Goal: Obtain resource: Obtain resource

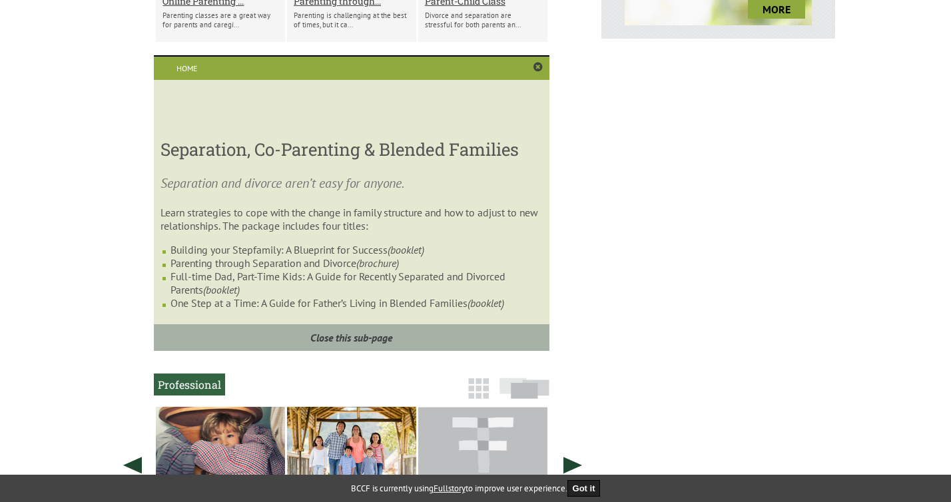
scroll to position [686, 0]
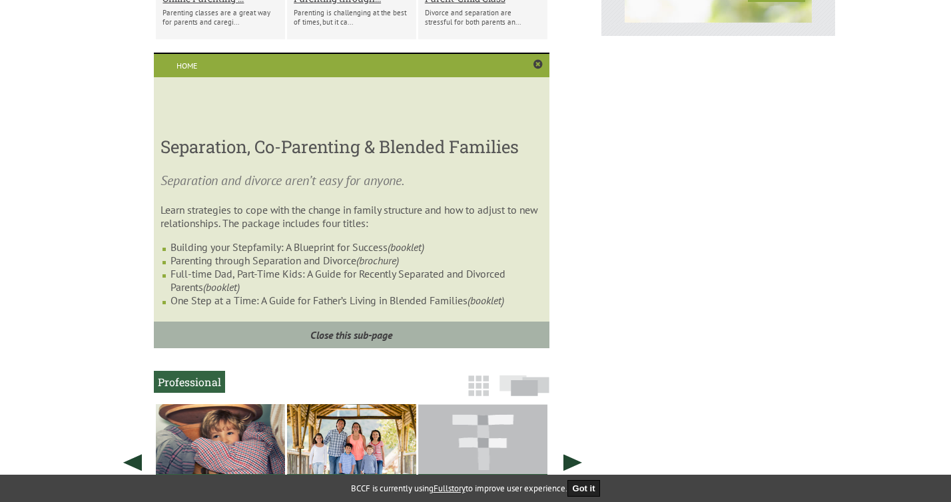
click at [418, 250] on icon "(booklet)" at bounding box center [406, 246] width 37 height 13
click at [399, 248] on icon "(booklet)" at bounding box center [406, 246] width 37 height 13
click at [270, 246] on li "Building your Stepfamily: A Blueprint for Success (booklet)" at bounding box center [356, 246] width 372 height 13
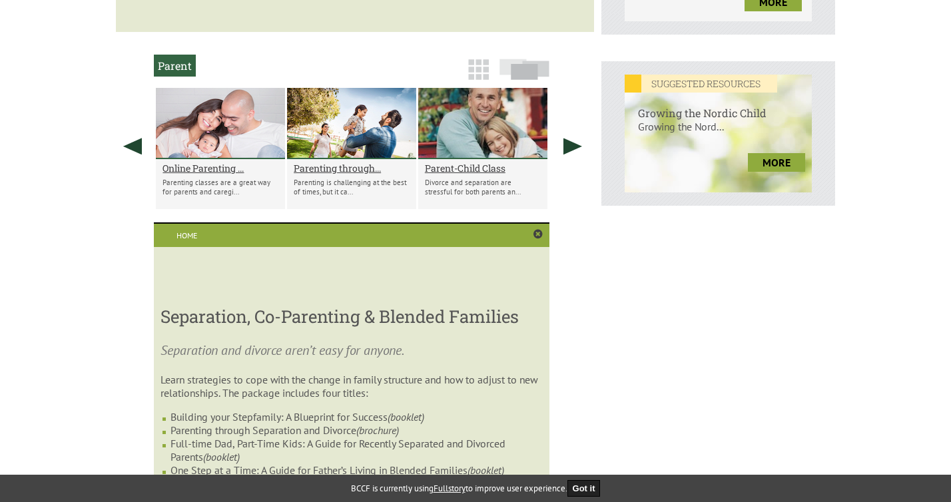
scroll to position [514, 0]
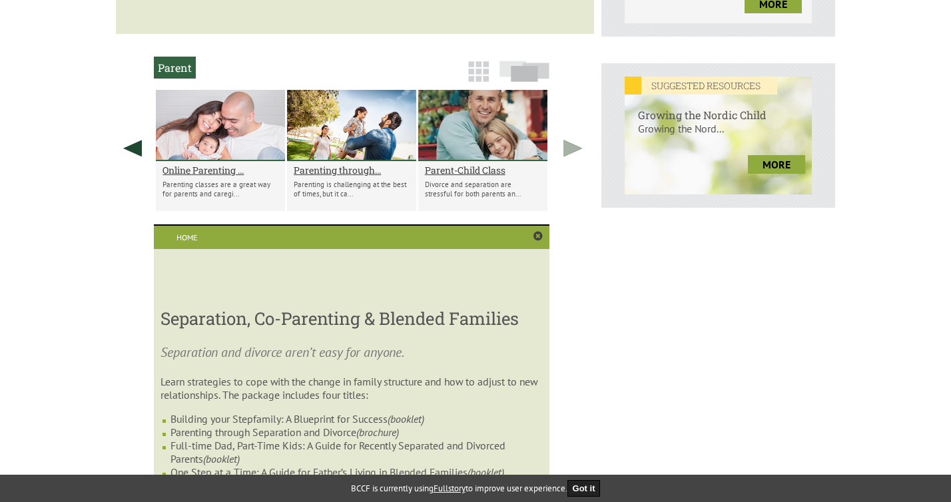
click at [572, 150] on link at bounding box center [572, 148] width 33 height 117
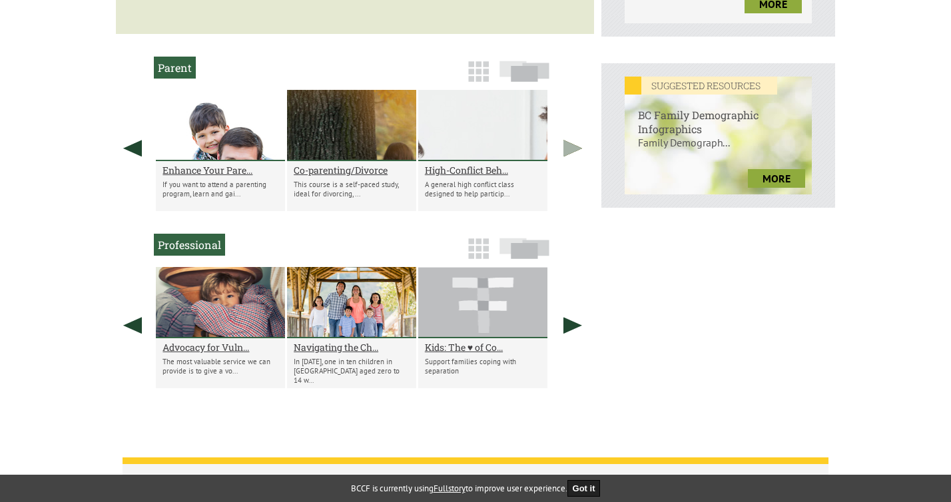
click at [572, 150] on link at bounding box center [572, 148] width 33 height 117
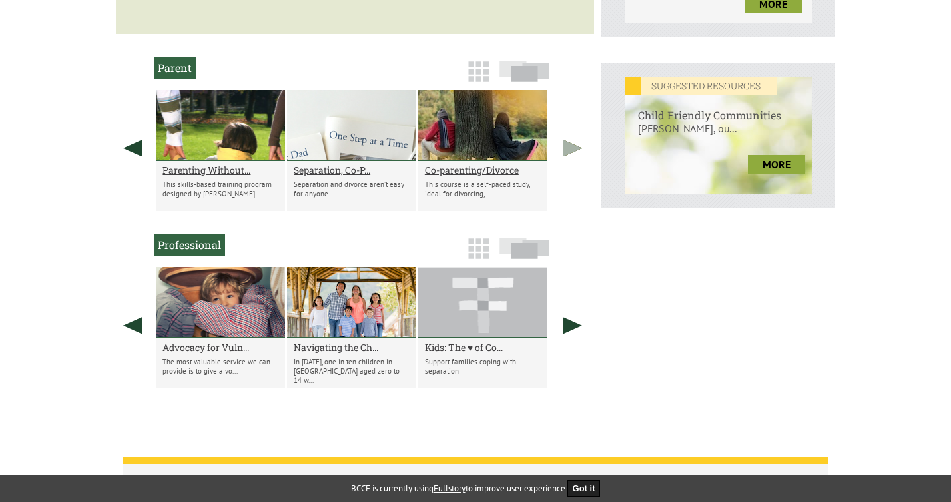
click at [572, 150] on link at bounding box center [572, 148] width 33 height 117
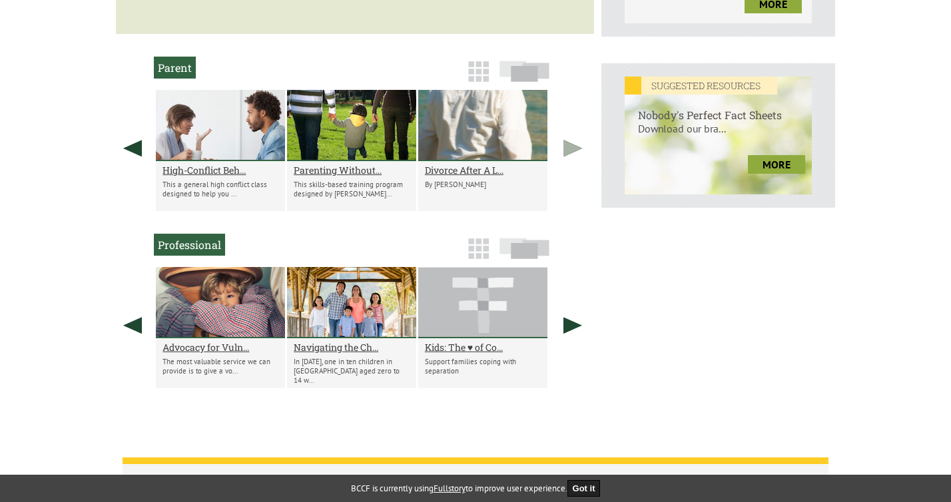
click at [572, 150] on link at bounding box center [572, 148] width 33 height 117
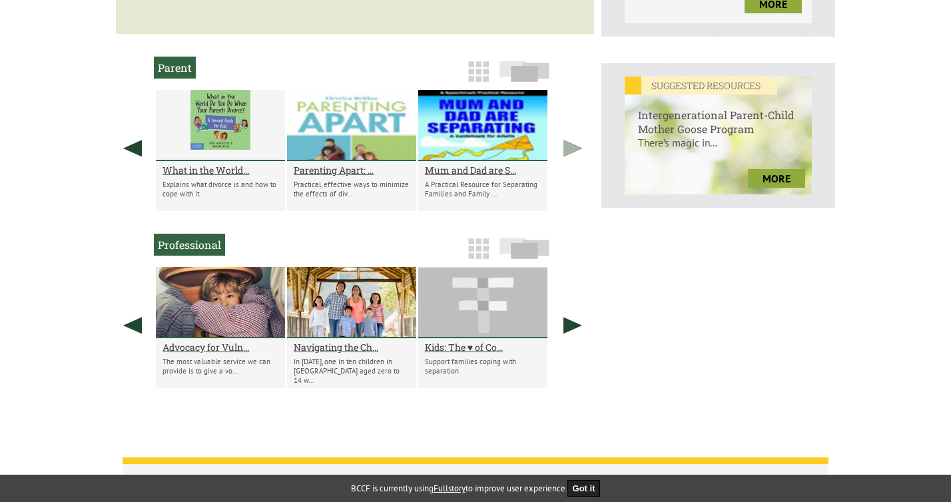
click at [572, 150] on link at bounding box center [572, 148] width 33 height 117
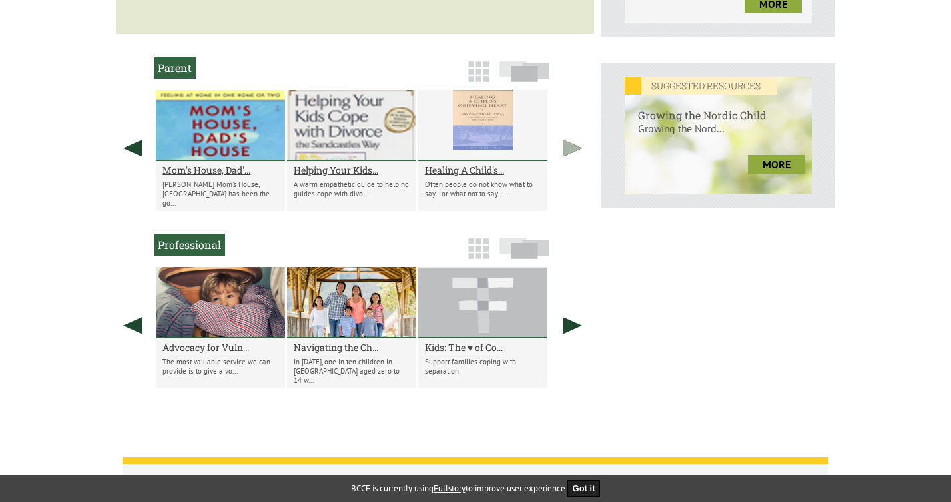
click at [572, 150] on link at bounding box center [572, 148] width 33 height 117
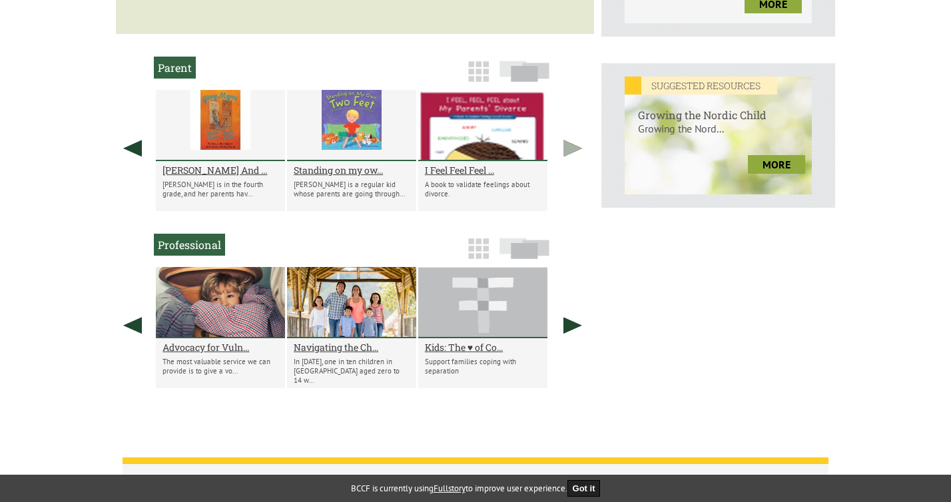
click at [572, 150] on link at bounding box center [572, 148] width 33 height 117
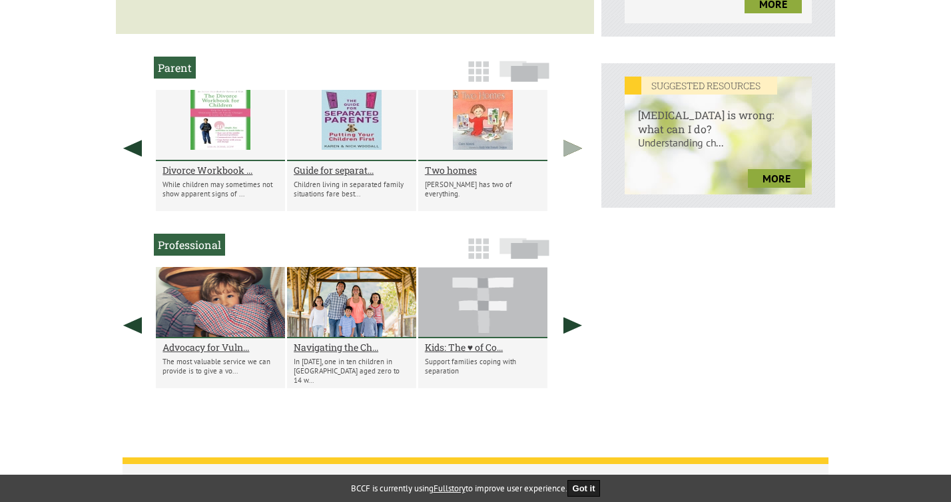
click at [572, 150] on link at bounding box center [572, 148] width 33 height 117
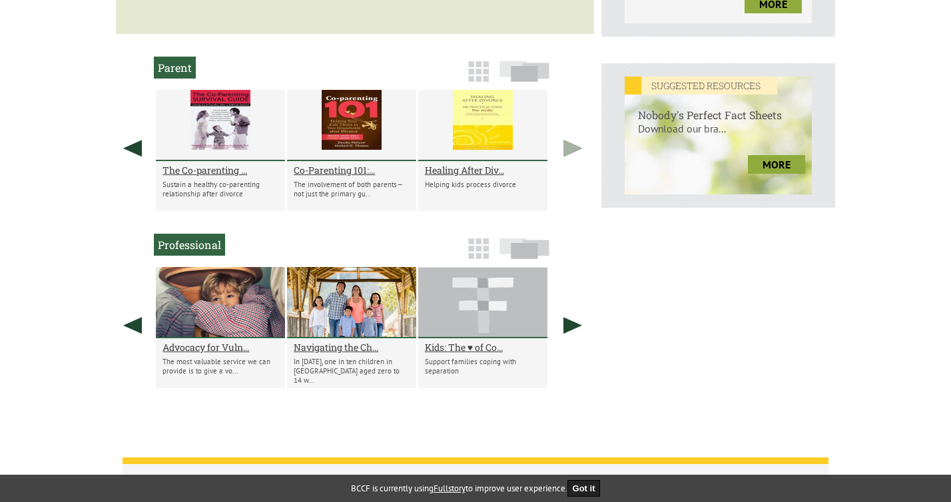
click at [572, 150] on link at bounding box center [572, 148] width 33 height 117
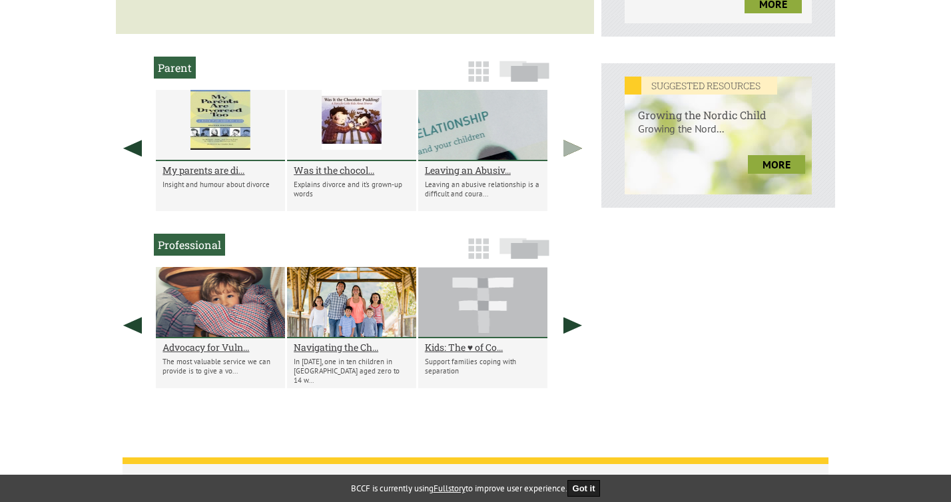
click at [572, 150] on link at bounding box center [572, 148] width 33 height 117
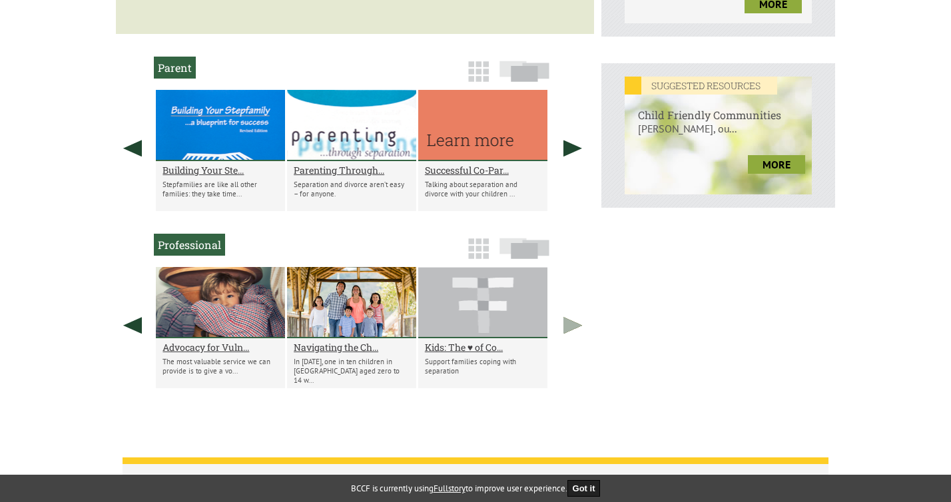
click at [567, 323] on link at bounding box center [572, 325] width 33 height 117
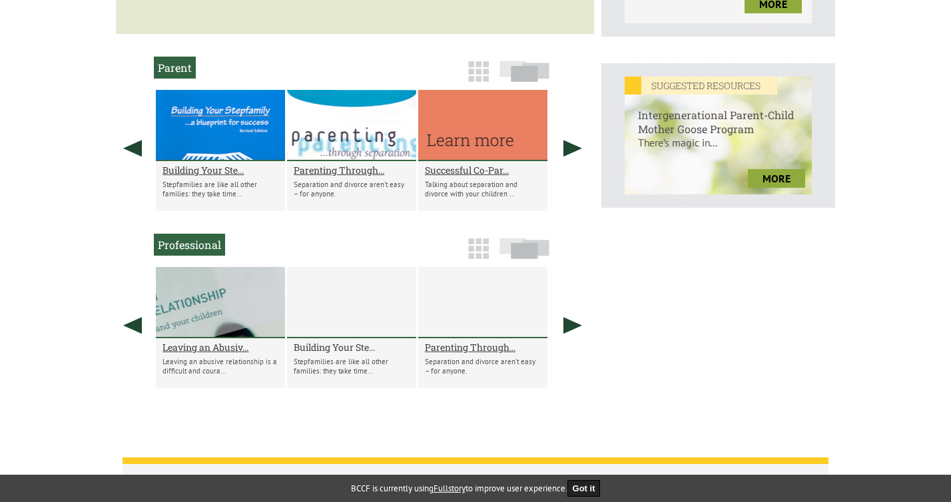
click at [333, 350] on h2 "Building Your Ste..." at bounding box center [352, 347] width 116 height 13
click at [575, 328] on link at bounding box center [572, 325] width 33 height 117
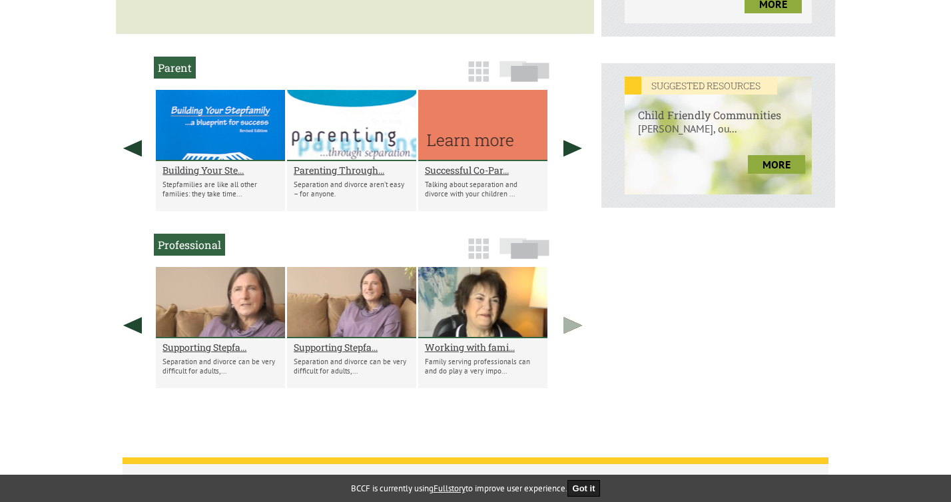
click at [575, 328] on link at bounding box center [572, 325] width 33 height 117
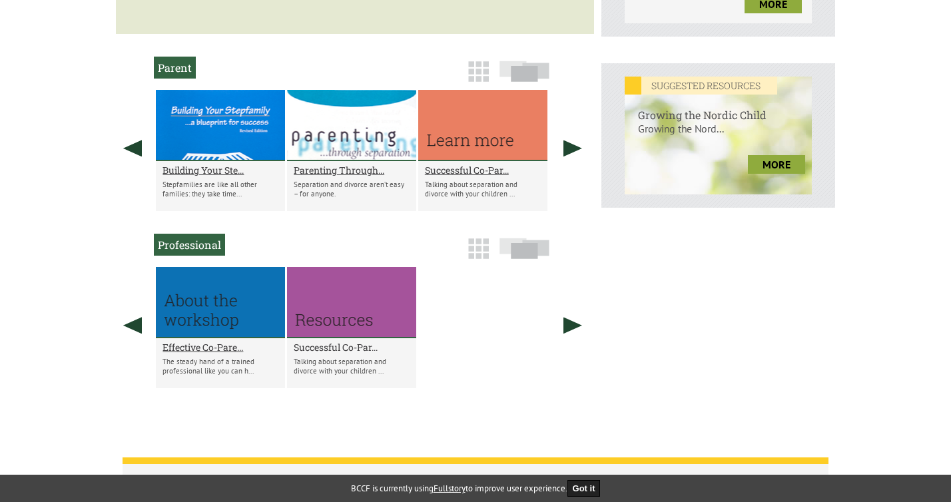
click at [328, 351] on h2 "Successful Co-Par..." at bounding box center [352, 347] width 116 height 13
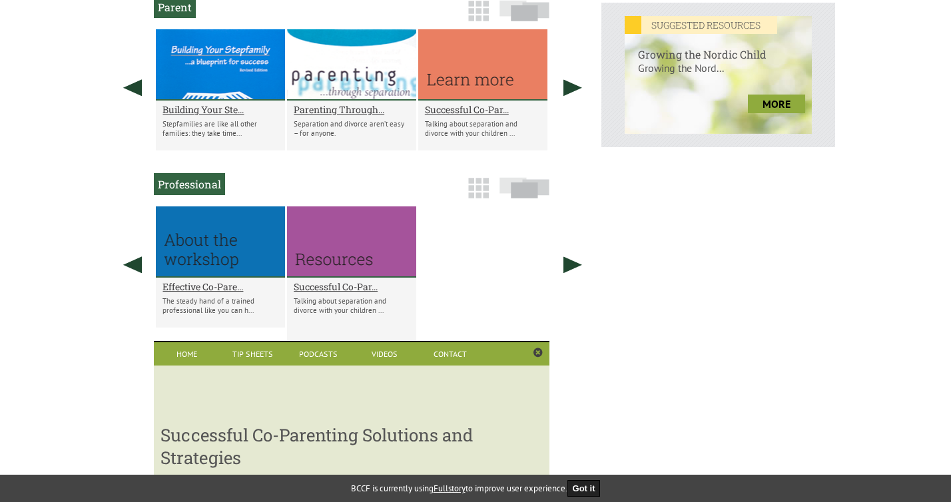
scroll to position [0, 0]
